Goal: Contribute content

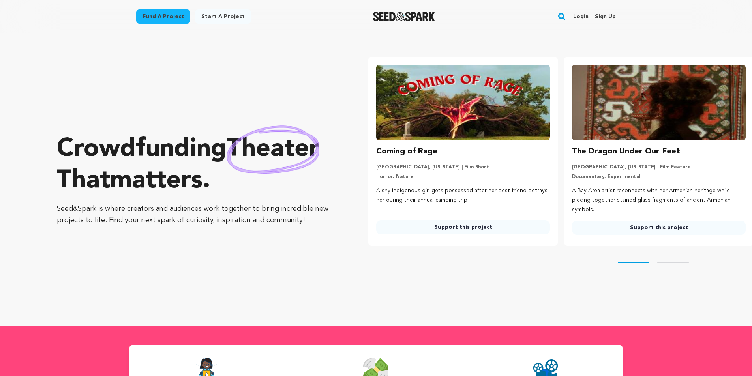
click at [608, 19] on link "Sign up" at bounding box center [605, 16] width 21 height 13
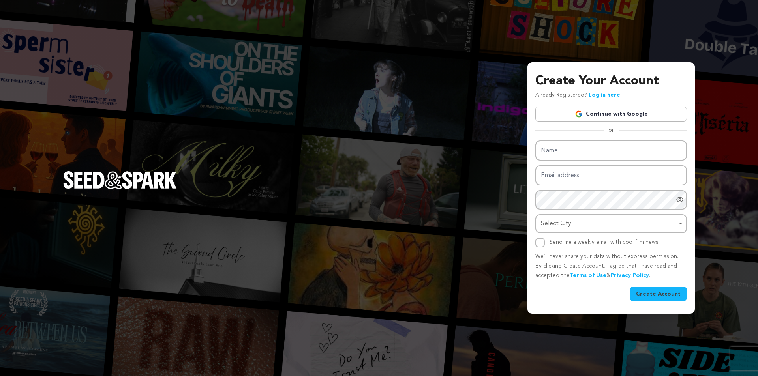
click at [610, 116] on link "Continue with Google" at bounding box center [611, 114] width 152 height 15
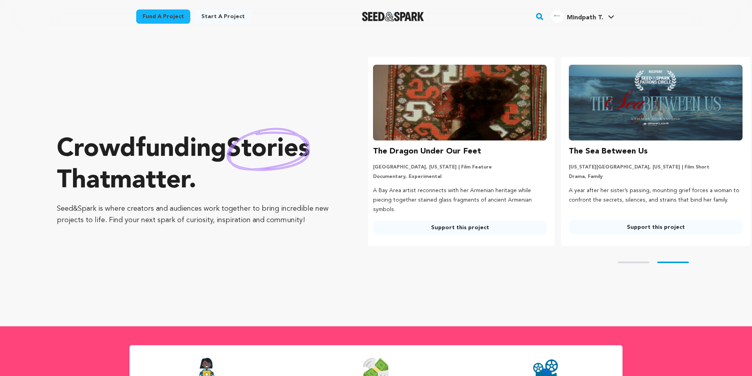
scroll to position [0, 202]
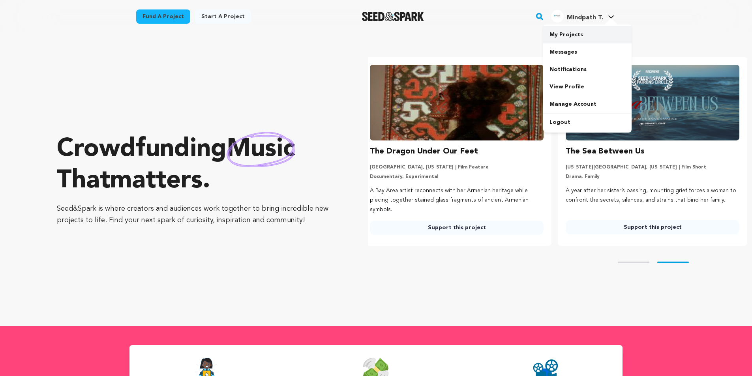
click at [573, 37] on link "My Projects" at bounding box center [587, 34] width 88 height 17
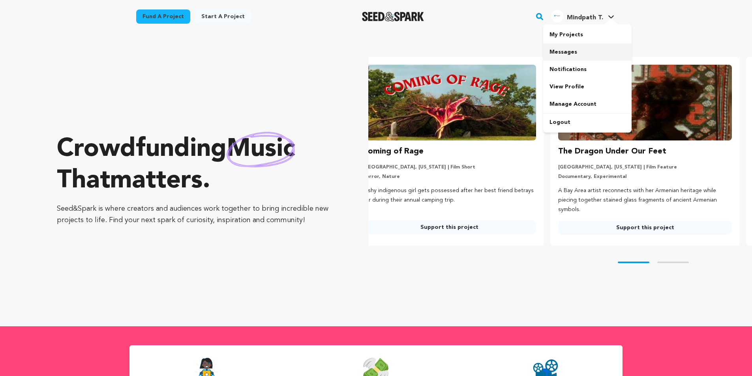
scroll to position [0, 0]
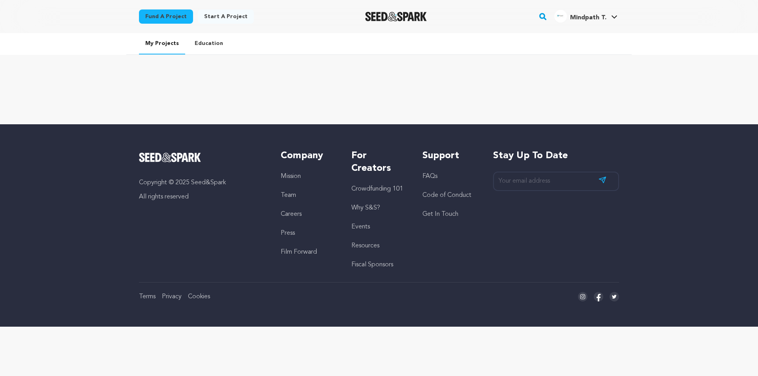
click at [228, 18] on link "Start a project" at bounding box center [226, 16] width 56 height 14
